Goal: Navigation & Orientation: Find specific page/section

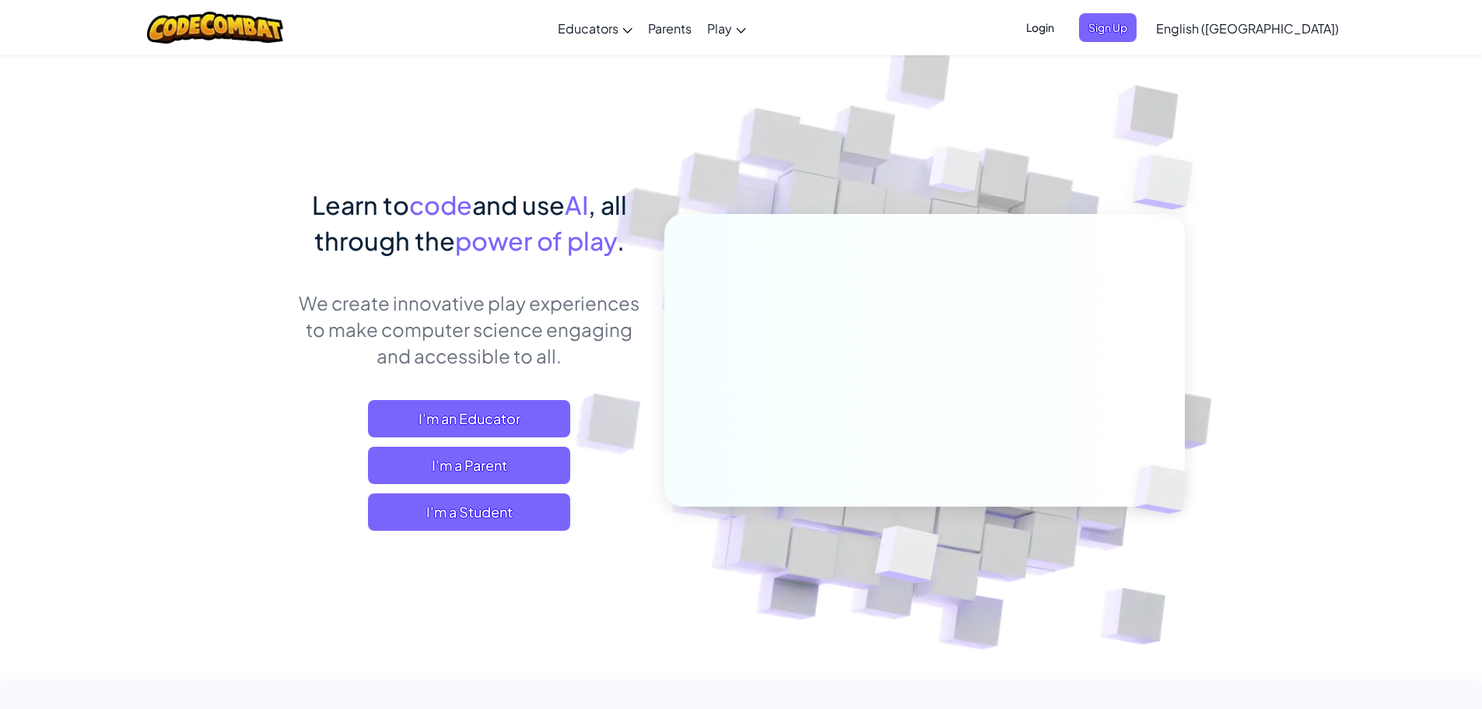
click at [1300, 28] on span "English ([GEOGRAPHIC_DATA])" at bounding box center [1247, 28] width 183 height 16
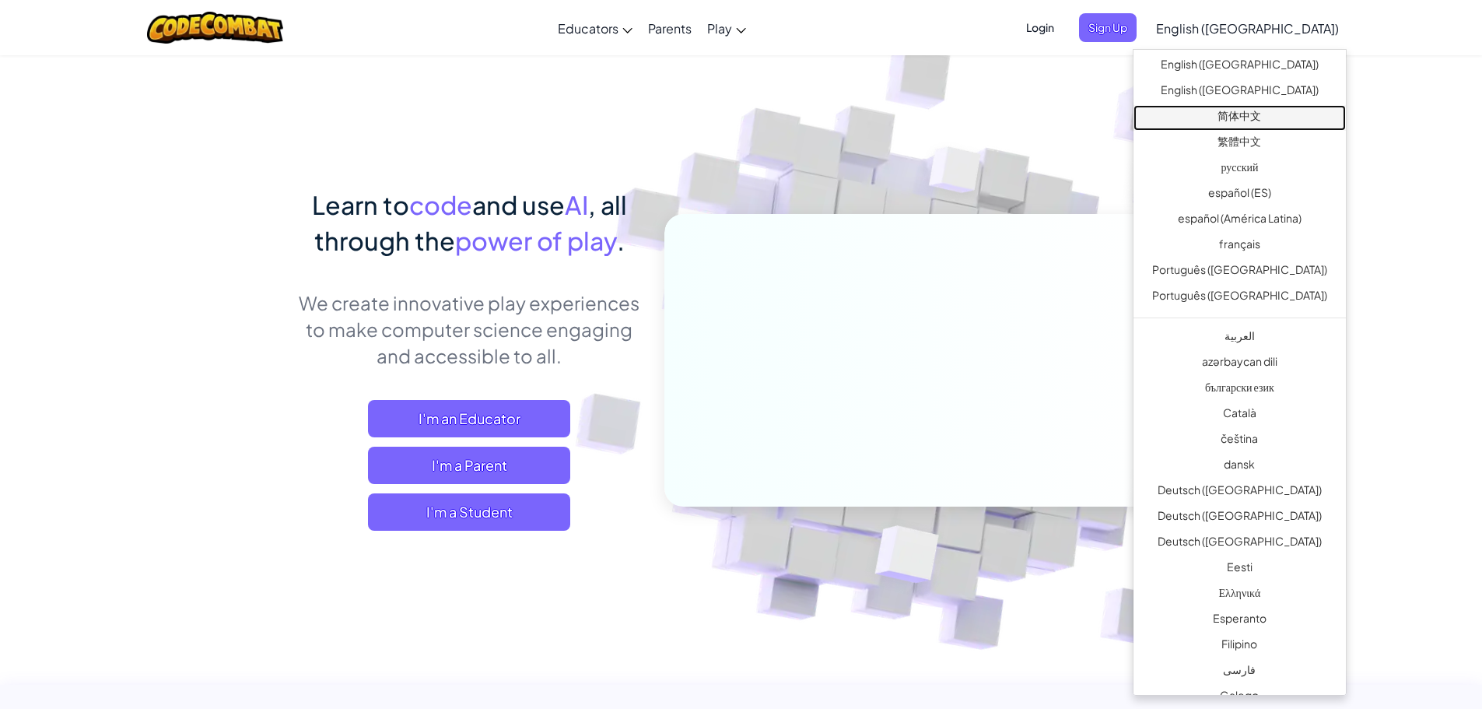
click at [1247, 114] on link "简体中文" at bounding box center [1239, 118] width 212 height 26
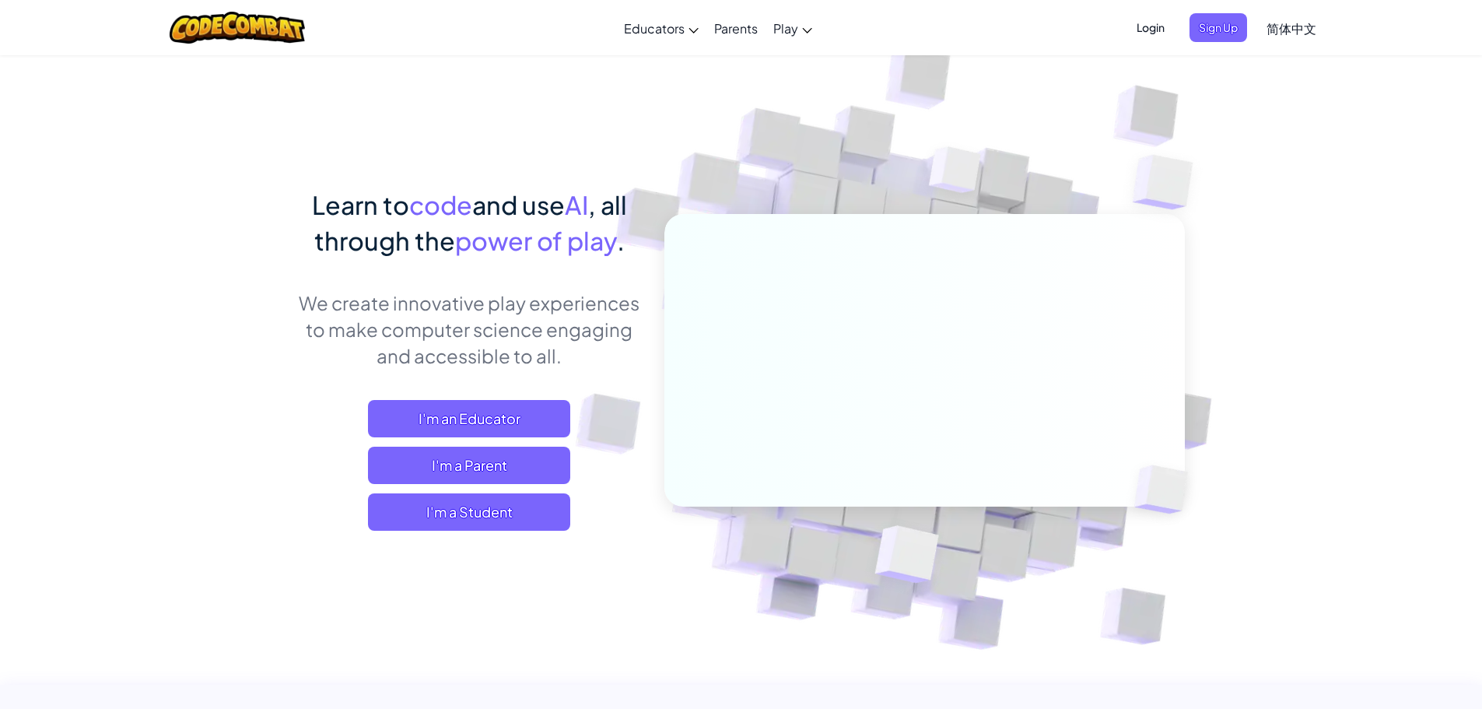
click at [1263, 200] on img at bounding box center [914, 343] width 864 height 864
click at [380, 212] on span "Learn to" at bounding box center [360, 204] width 97 height 31
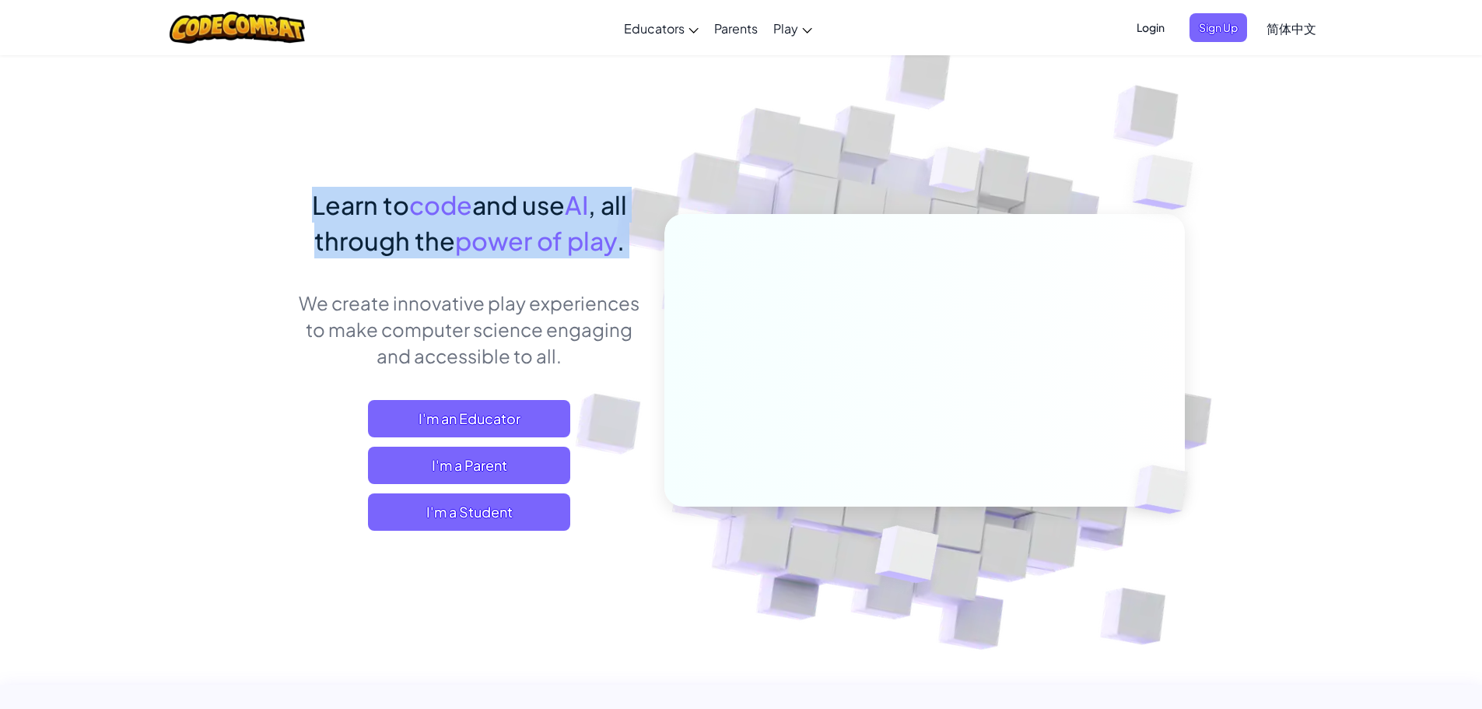
click at [380, 212] on span "Learn to" at bounding box center [360, 204] width 97 height 31
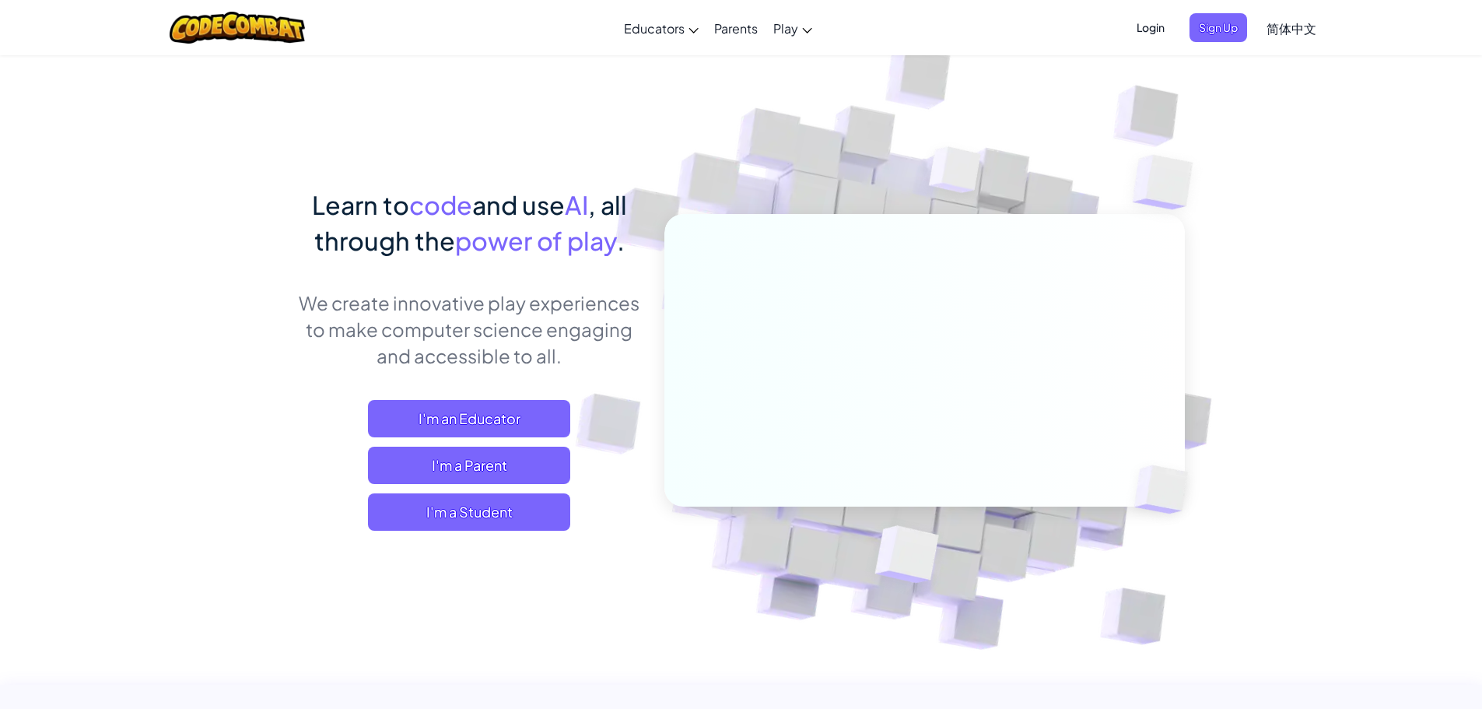
click at [445, 356] on p "We create innovative play experiences to make computer science engaging and acc…" at bounding box center [469, 328] width 343 height 79
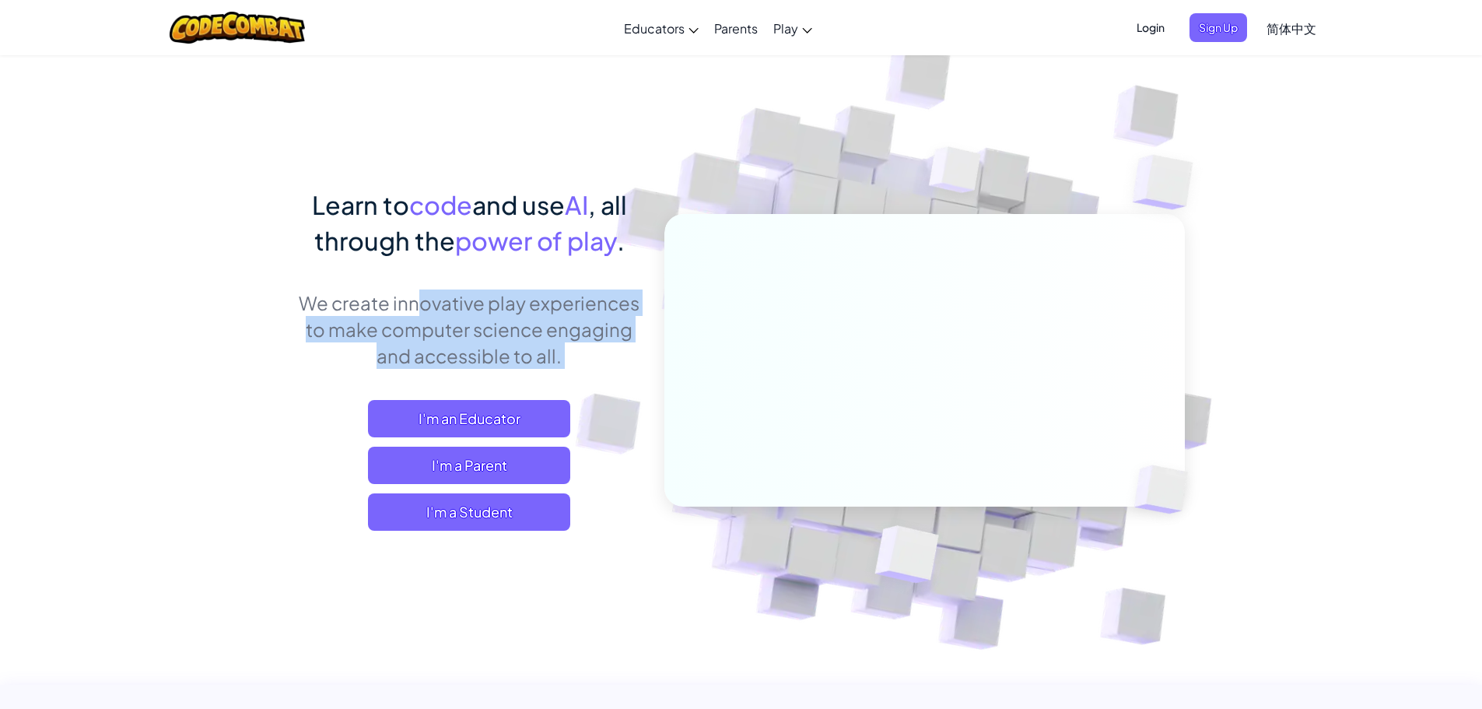
click at [444, 356] on p "We create innovative play experiences to make computer science engaging and acc…" at bounding box center [469, 328] width 343 height 79
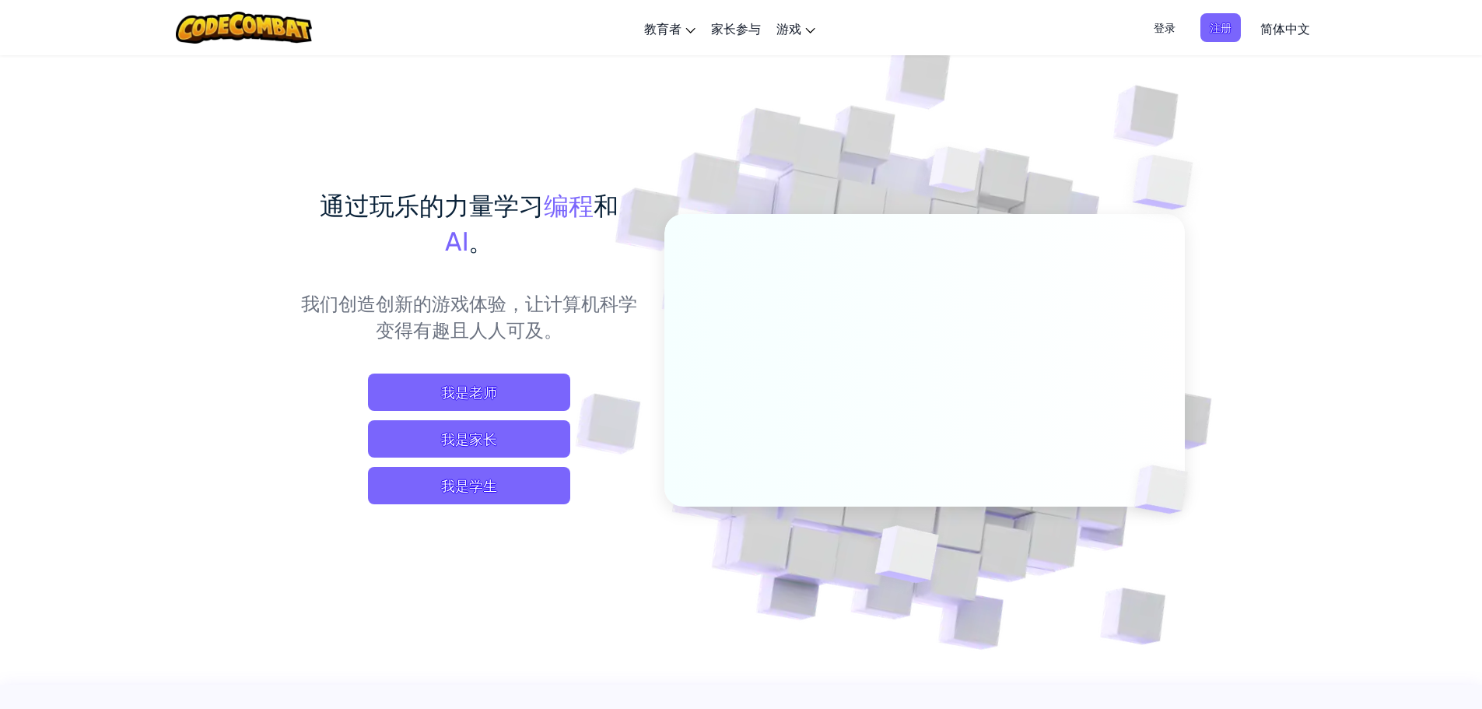
click at [450, 318] on p "我们创造创新的游戏体验，让计算机科学变得有趣且人人可及。" at bounding box center [469, 315] width 343 height 53
click at [533, 324] on p "我们创造创新的游戏体验，让计算机科学变得有趣且人人可及。" at bounding box center [469, 315] width 343 height 53
